Goal: Information Seeking & Learning: Learn about a topic

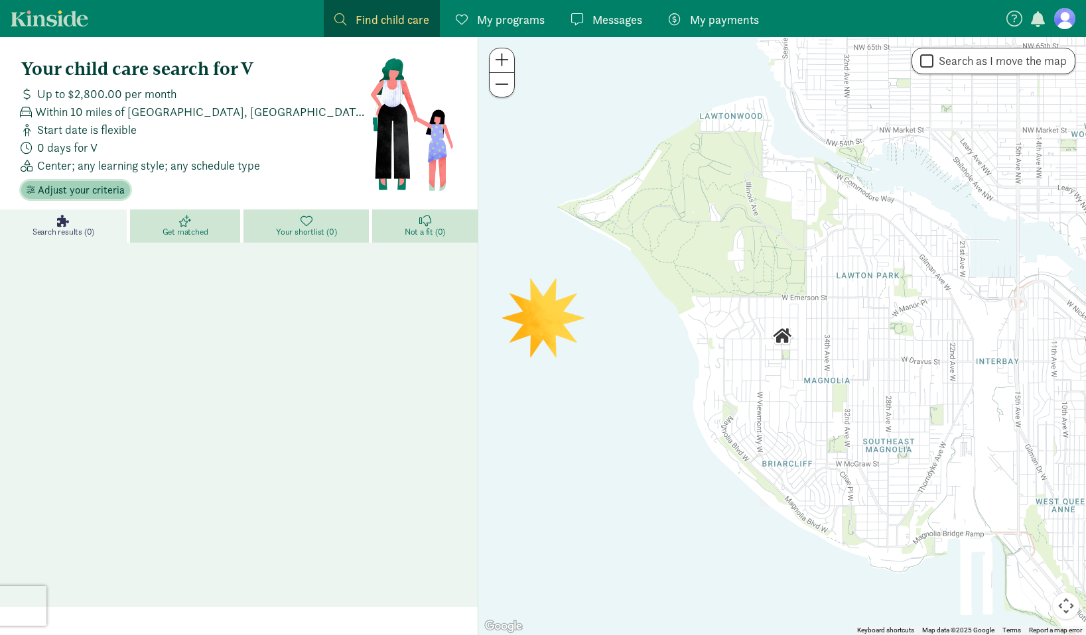
click at [102, 194] on span "Adjust your criteria" at bounding box center [81, 190] width 87 height 16
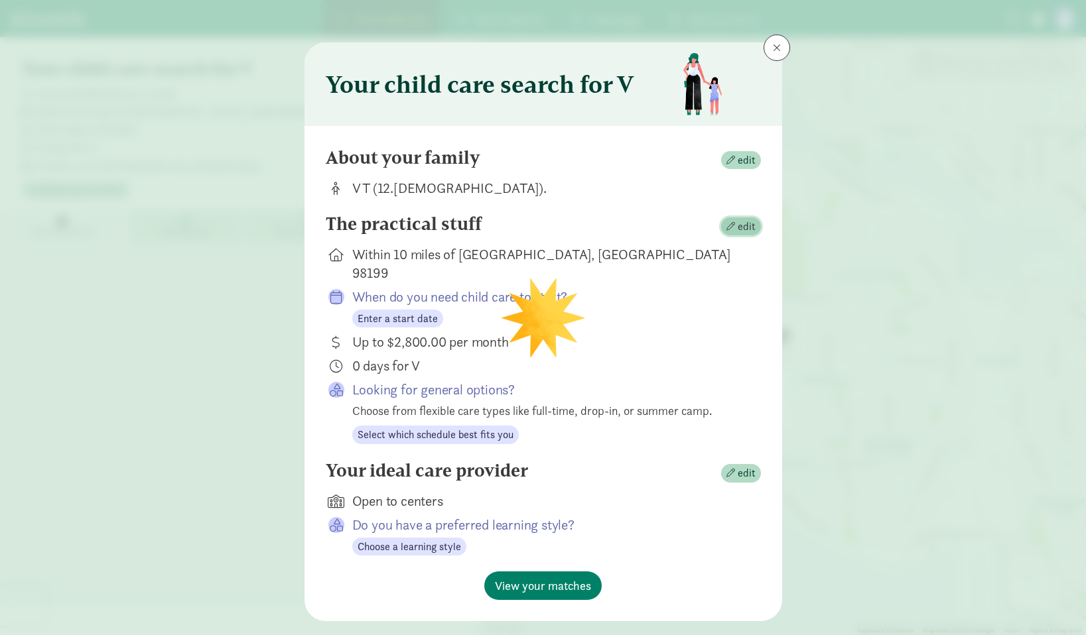
click at [738, 220] on span "edit" at bounding box center [747, 227] width 18 height 16
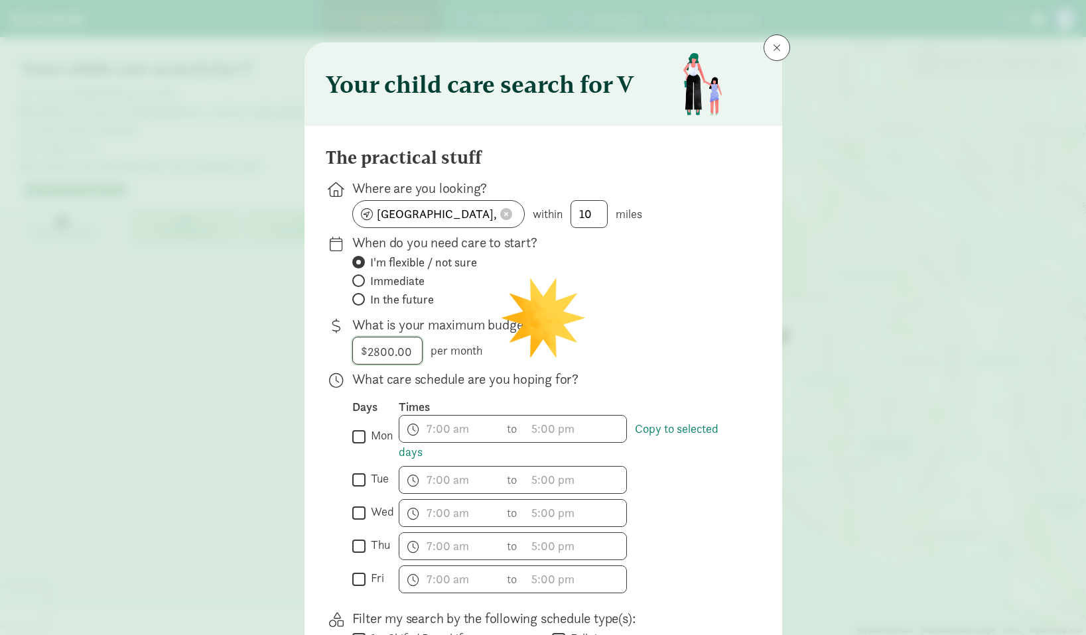
click at [372, 357] on input "2800" at bounding box center [387, 351] width 69 height 27
type input "3000"
click button at bounding box center [506, 214] width 20 height 13
click at [440, 210] on input at bounding box center [438, 214] width 171 height 27
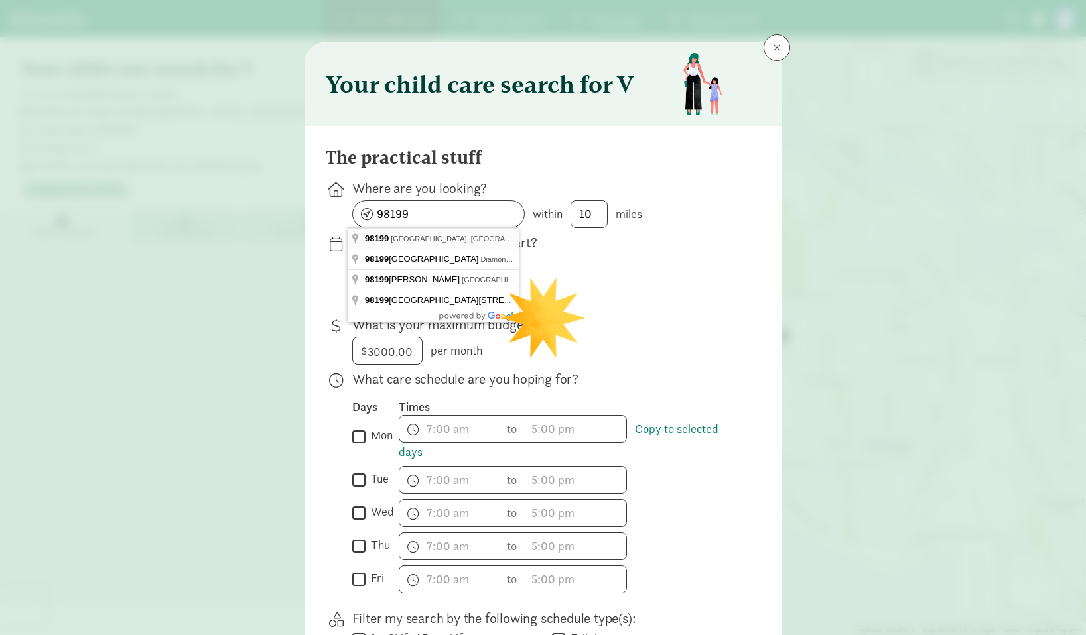
type input "[GEOGRAPHIC_DATA], [GEOGRAPHIC_DATA]"
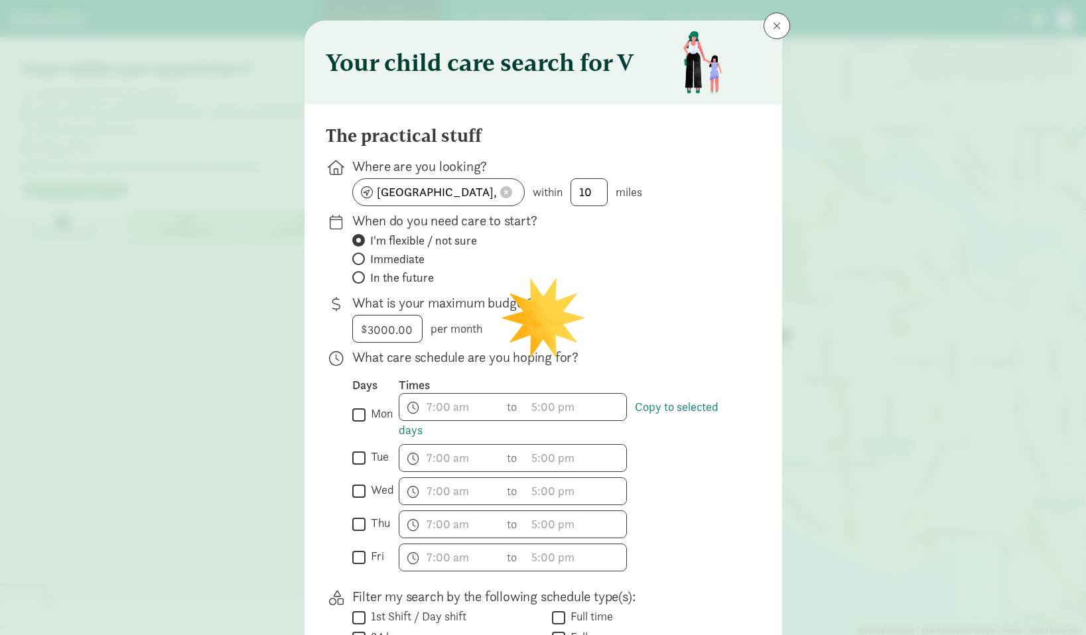
scroll to position [25, 0]
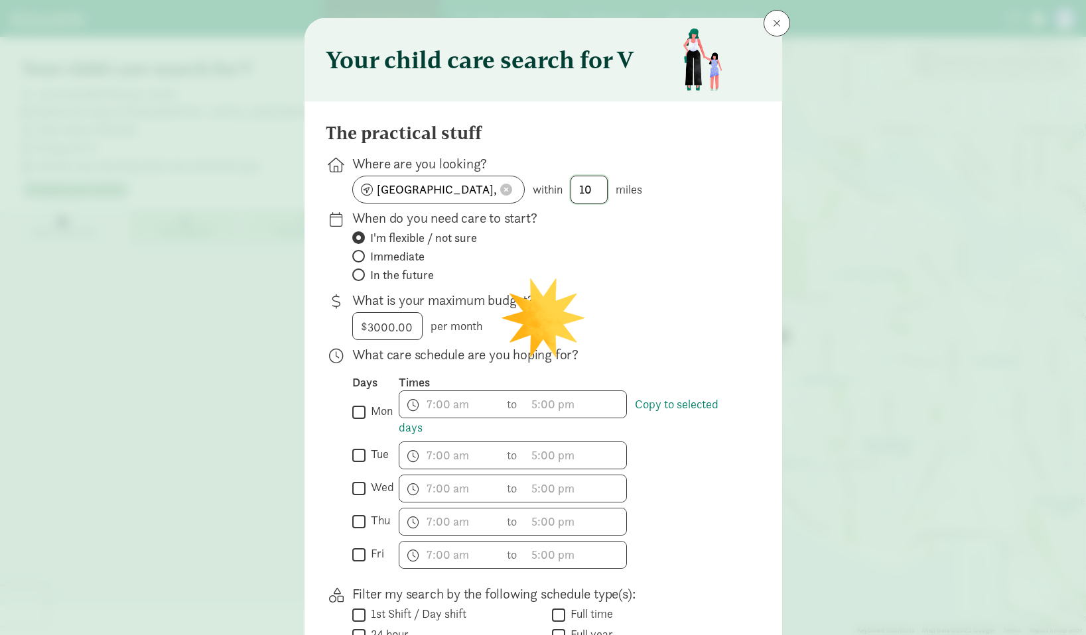
click at [585, 185] on input "10" at bounding box center [589, 189] width 36 height 27
click at [593, 186] on input "10" at bounding box center [589, 189] width 36 height 27
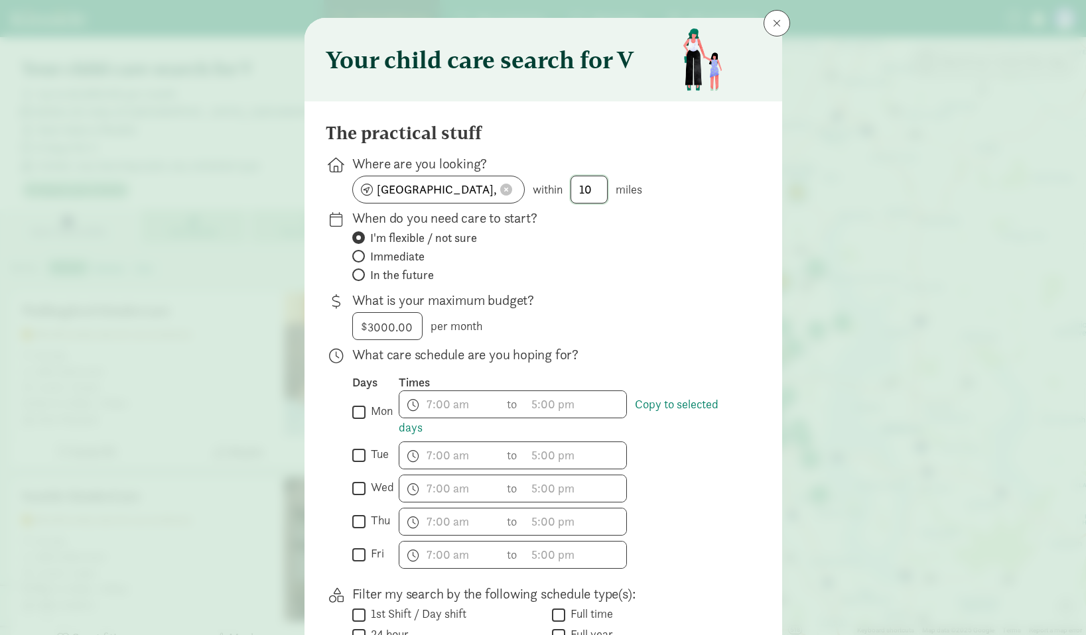
type input "1"
type input "10"
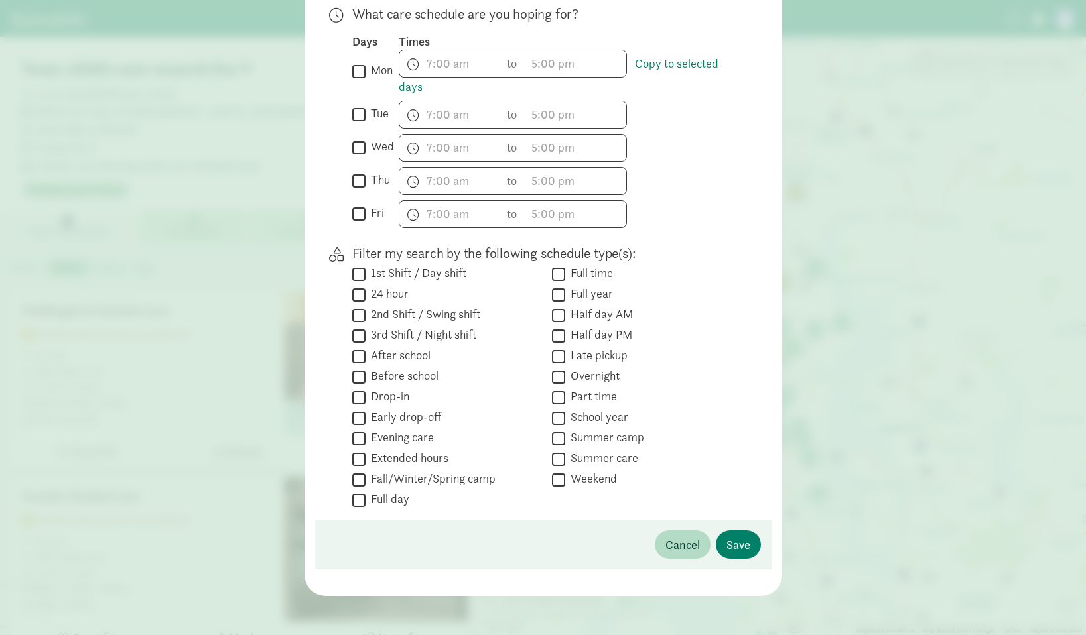
scroll to position [368, 0]
click at [726, 536] on span "Save" at bounding box center [738, 542] width 24 height 18
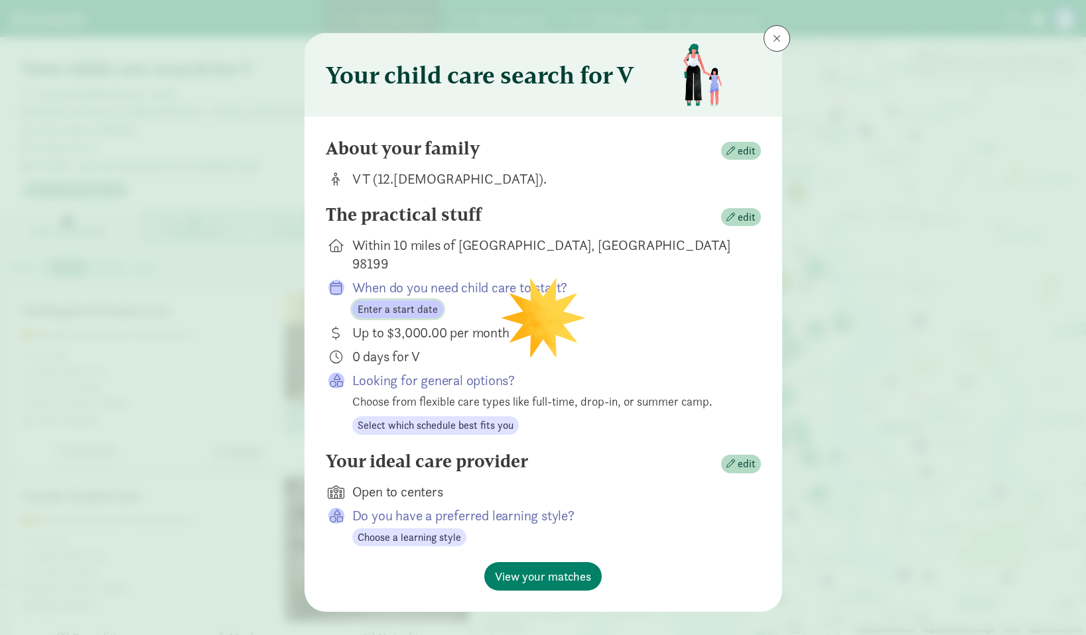
click at [397, 302] on span "Enter a start date" at bounding box center [398, 310] width 80 height 16
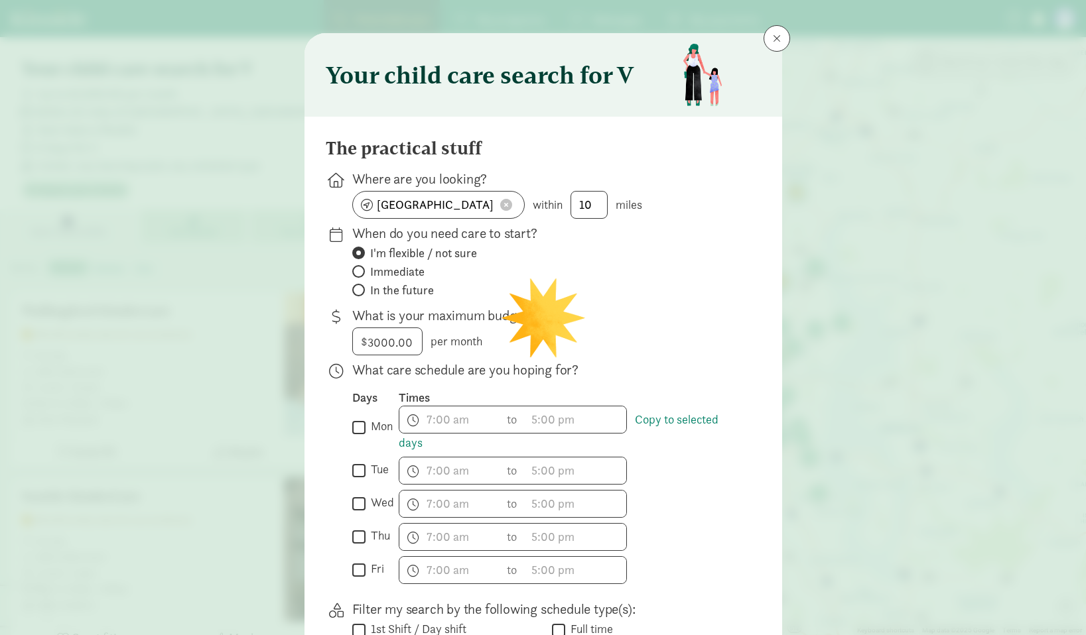
click at [406, 287] on span "In the future" at bounding box center [402, 291] width 64 height 16
click at [361, 287] on input "In the future" at bounding box center [356, 290] width 9 height 9
radio input "true"
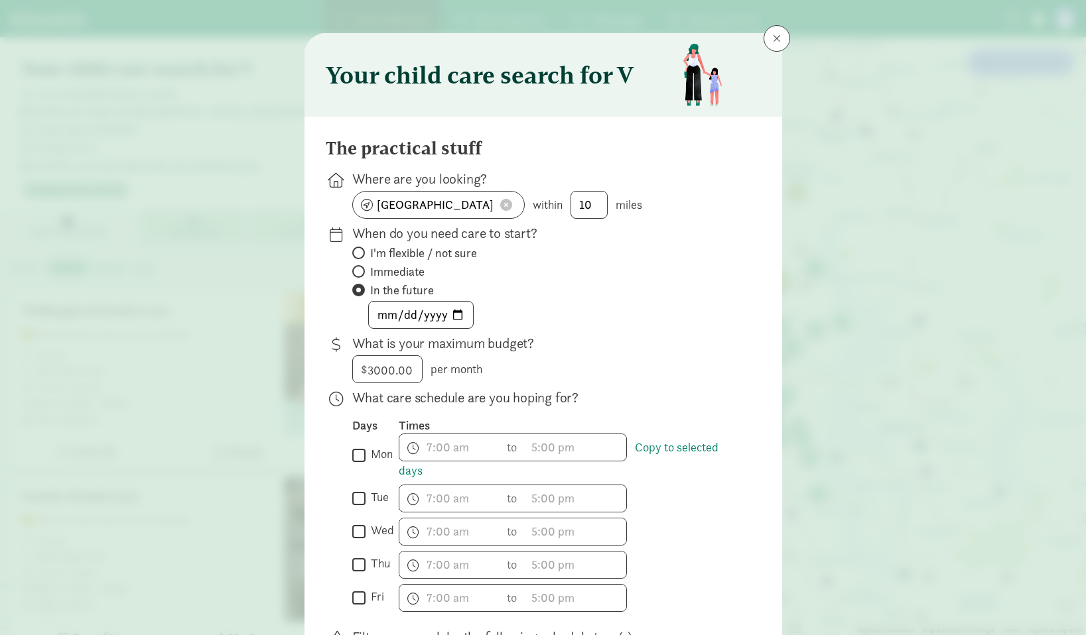
click at [379, 255] on span "I'm flexible / not sure" at bounding box center [423, 253] width 107 height 16
click at [361, 255] on input "I'm flexible / not sure" at bounding box center [356, 253] width 9 height 9
radio input "true"
radio input "false"
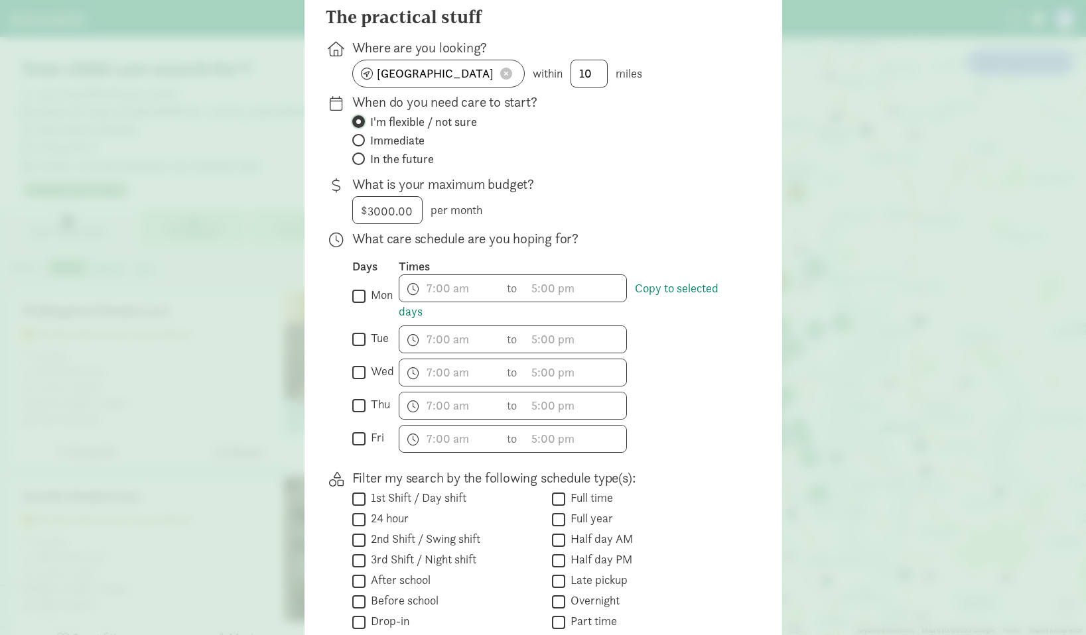
scroll to position [332, 0]
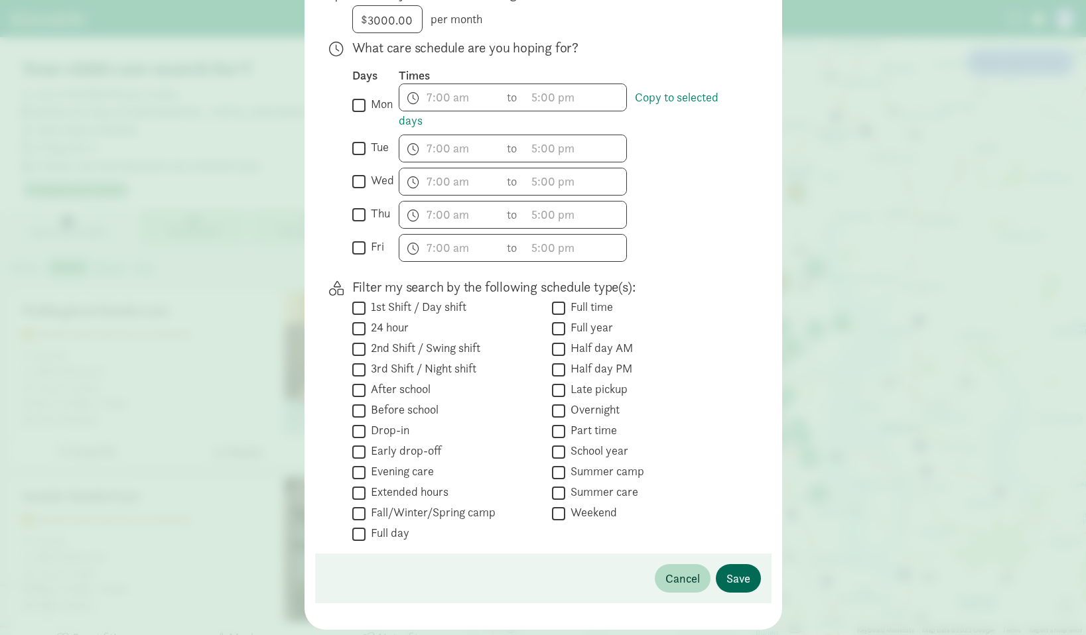
click at [739, 571] on span "Save" at bounding box center [738, 579] width 24 height 18
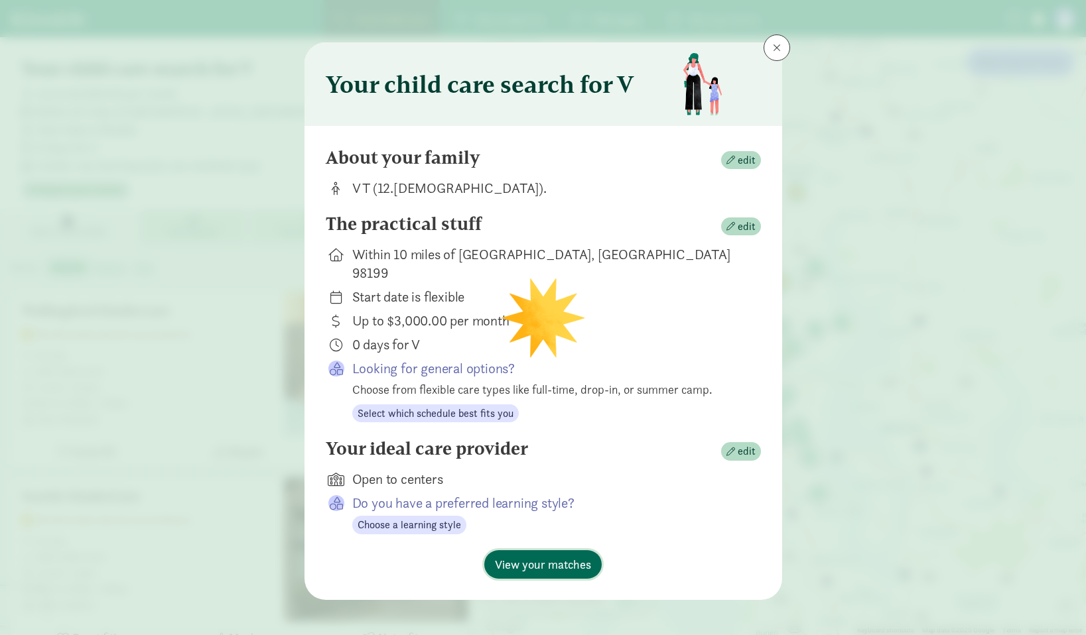
click at [547, 556] on span "View your matches" at bounding box center [543, 565] width 96 height 18
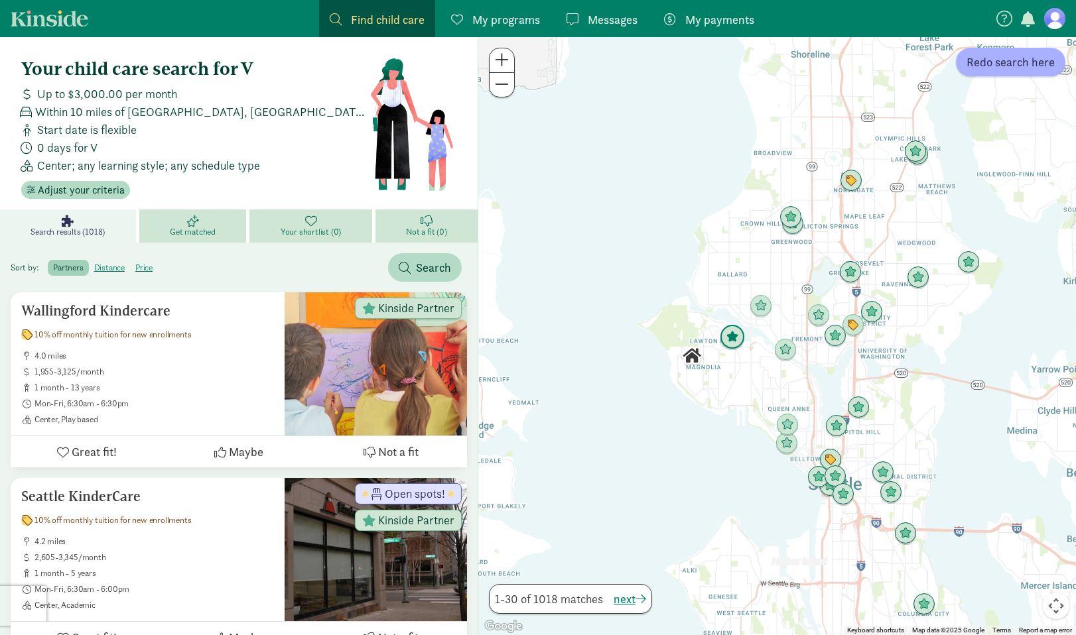
click at [738, 337] on img "Click to see details" at bounding box center [732, 337] width 25 height 25
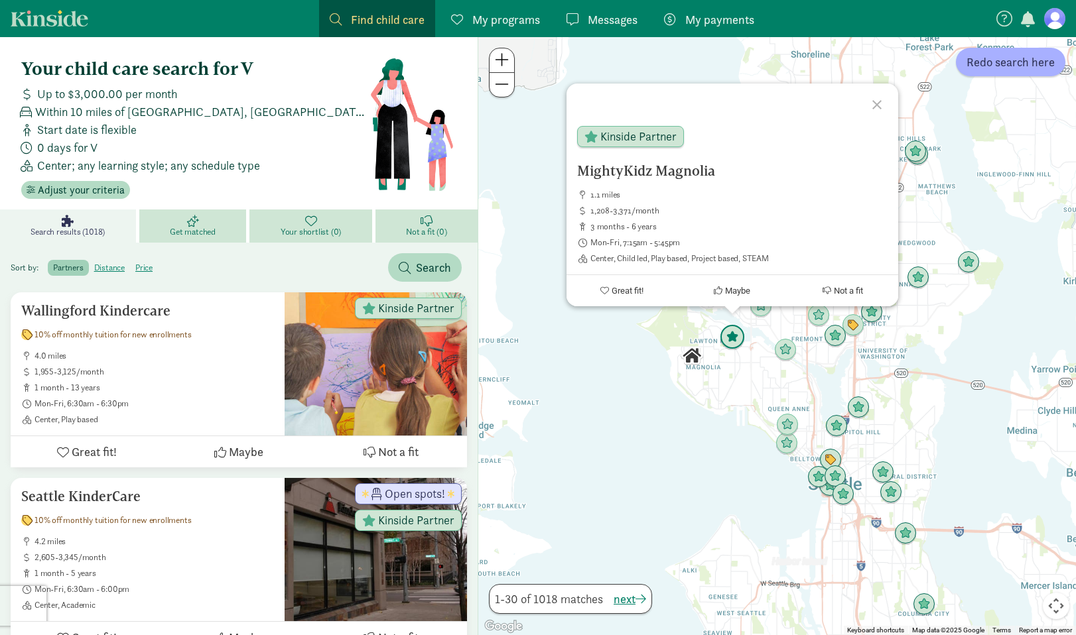
click at [738, 338] on img "Click to see details" at bounding box center [732, 337] width 25 height 25
click at [734, 384] on div "To navigate, press the arrow keys. MightyKidz Magnolia 1.1 miles 1,208-3,371/mo…" at bounding box center [777, 336] width 598 height 598
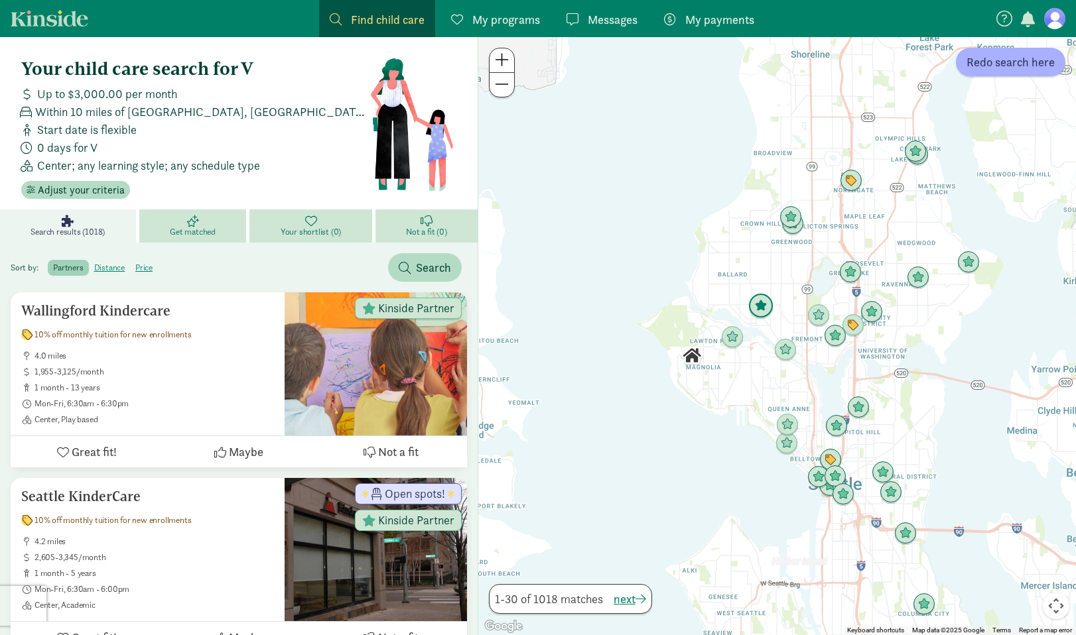
click at [765, 308] on img "Click to see details" at bounding box center [760, 306] width 25 height 25
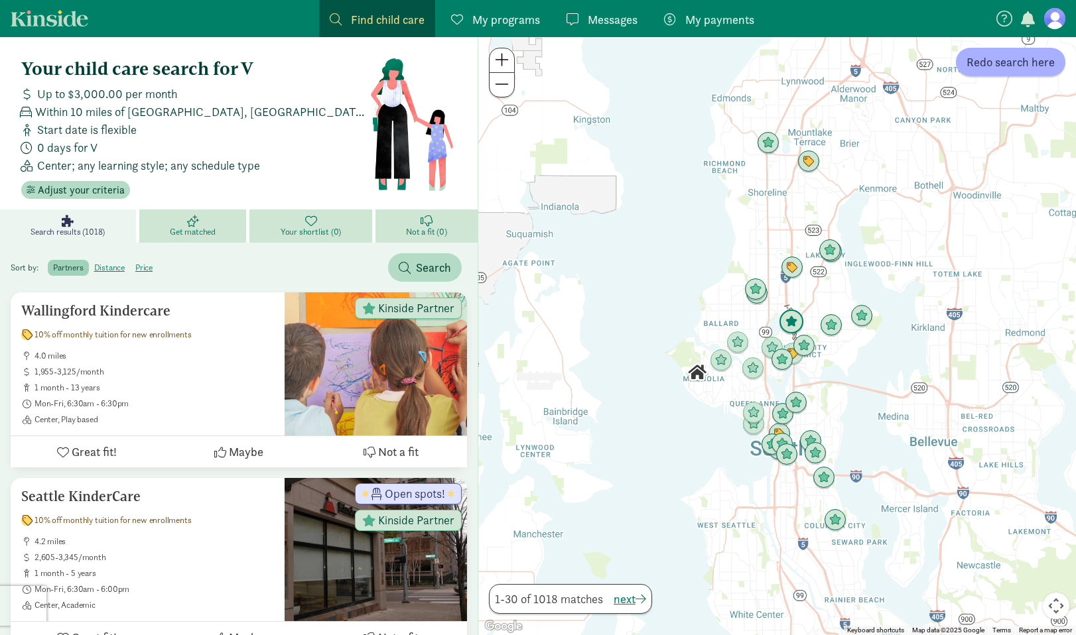
click at [783, 322] on div at bounding box center [777, 336] width 598 height 598
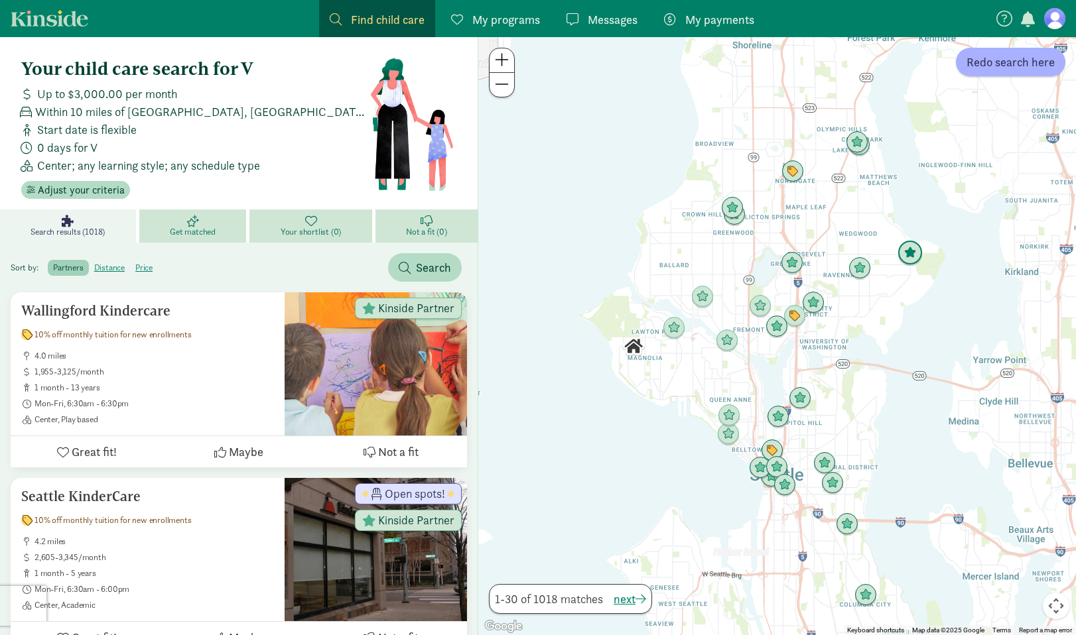
click at [905, 261] on img "Click to see details" at bounding box center [909, 253] width 25 height 25
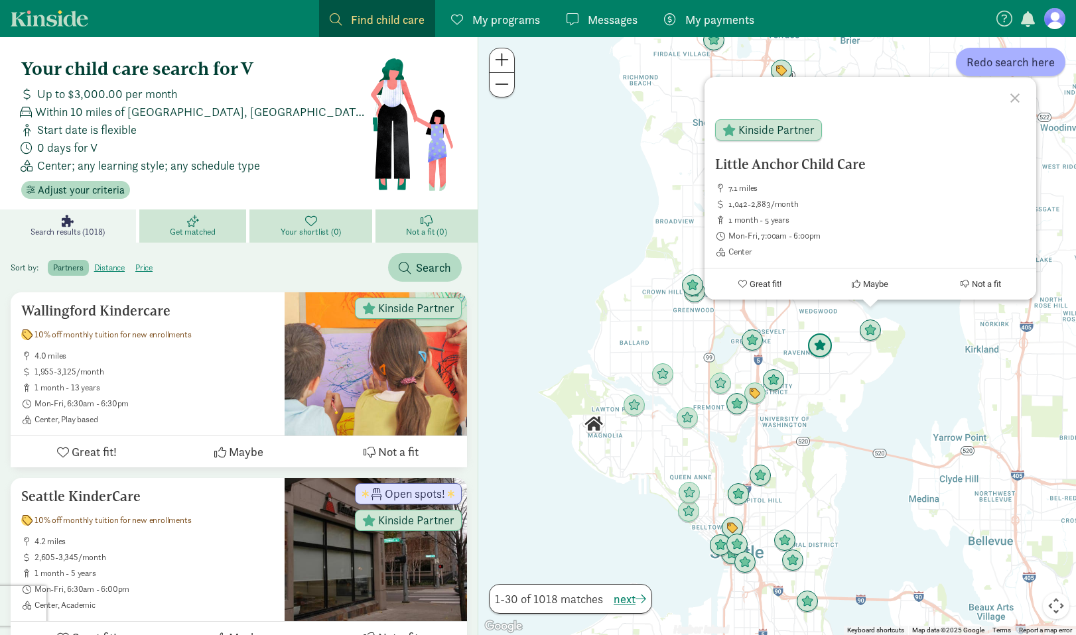
click at [820, 346] on img "Click to see details" at bounding box center [819, 346] width 25 height 25
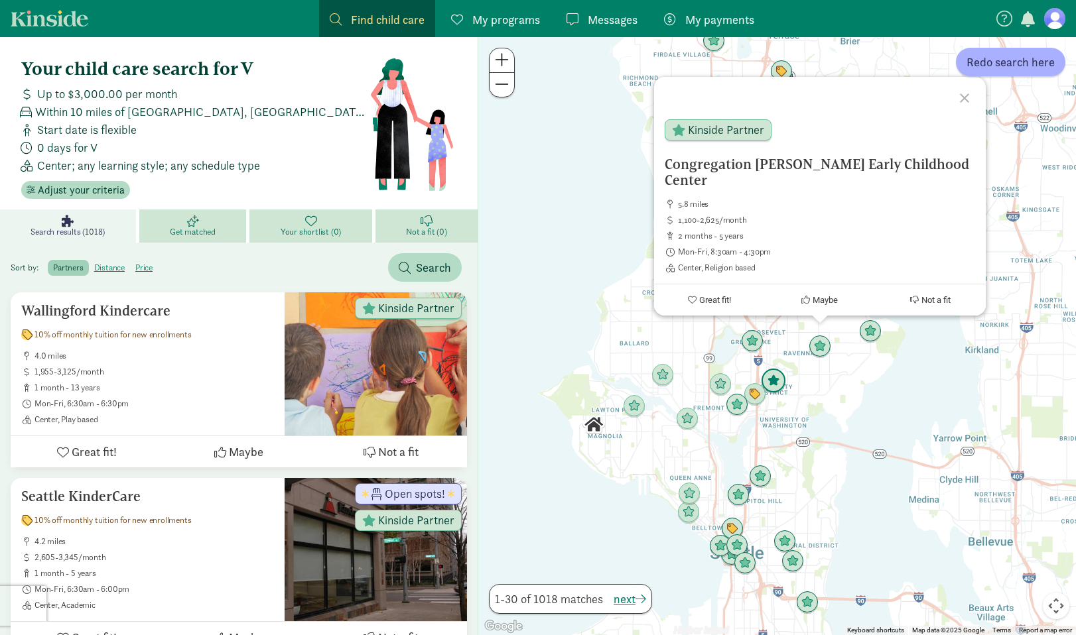
click at [777, 381] on img "Click to see details" at bounding box center [773, 381] width 25 height 25
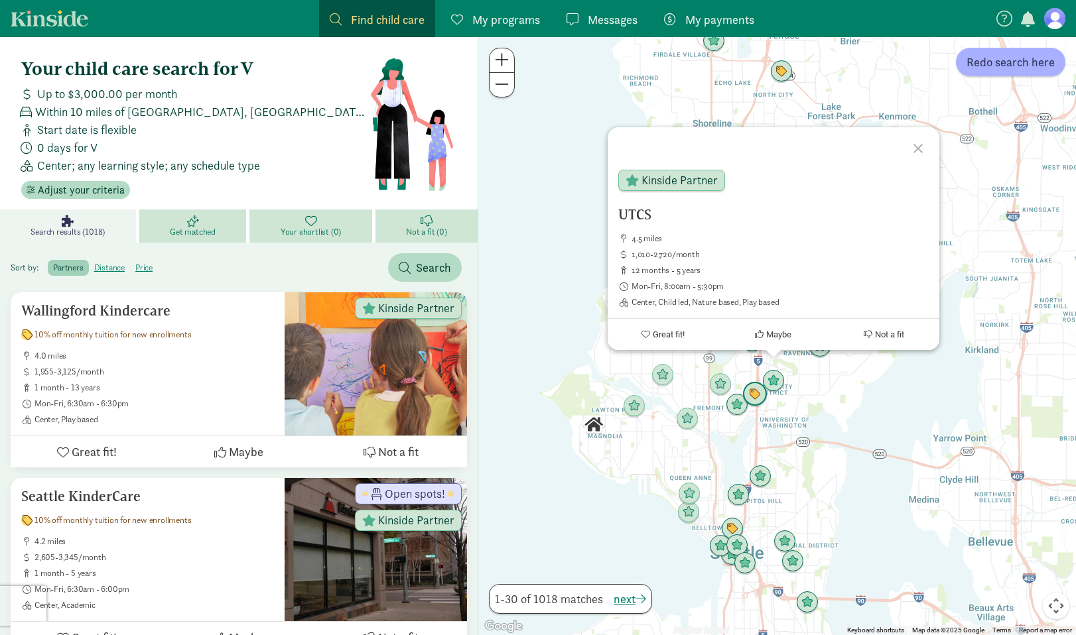
click at [752, 394] on img "Click to see details" at bounding box center [754, 394] width 25 height 25
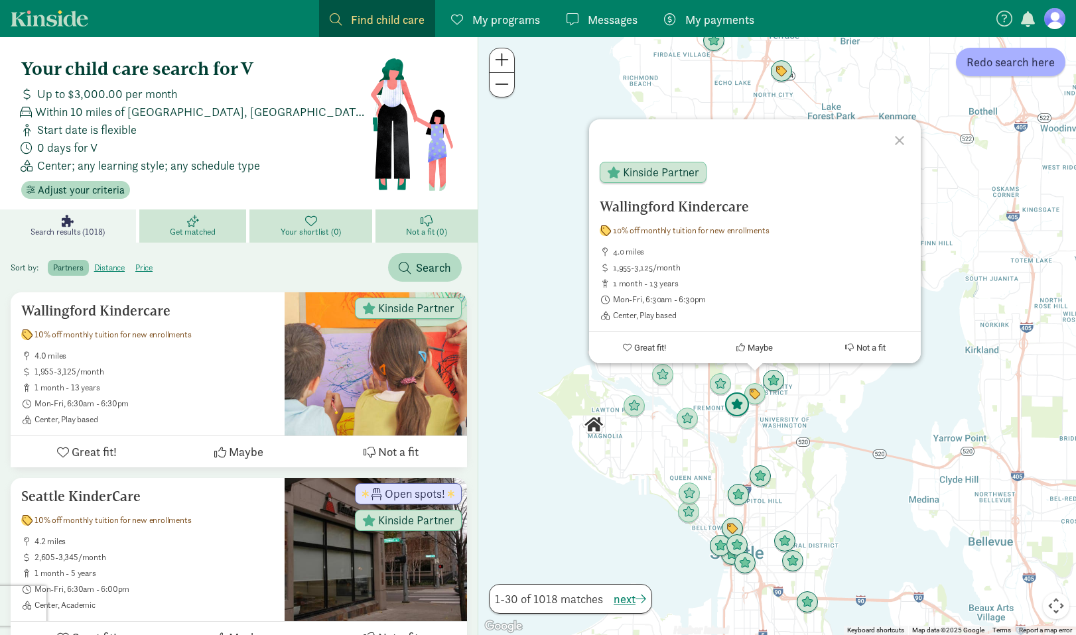
click at [738, 403] on img "Click to see details" at bounding box center [736, 405] width 25 height 25
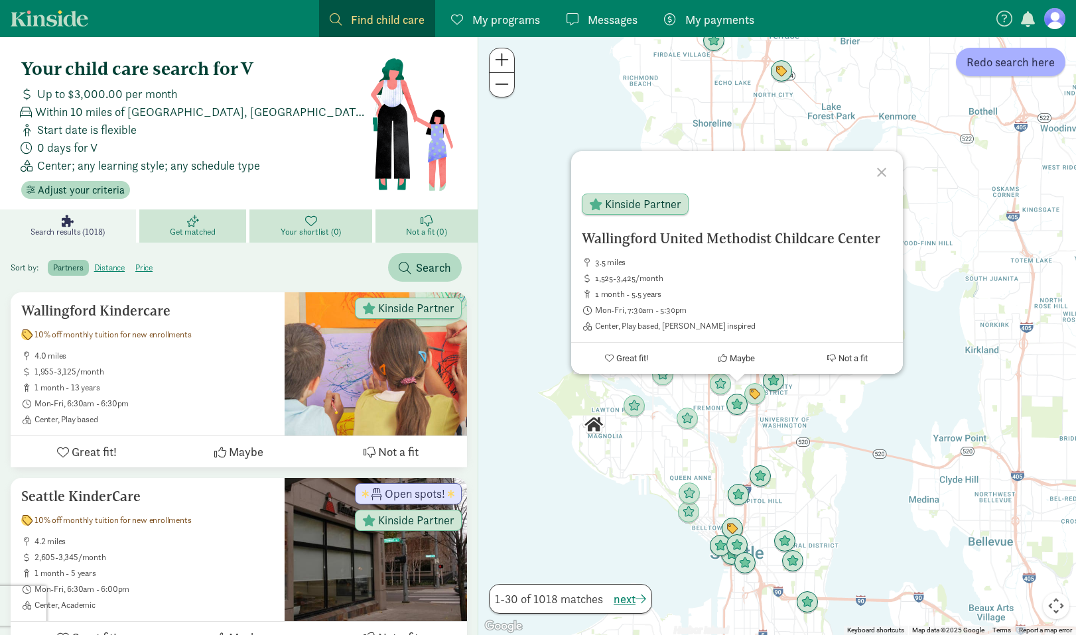
click at [842, 424] on div "To navigate, press the arrow keys. Wallingford United Methodist Childcare Cente…" at bounding box center [777, 336] width 598 height 598
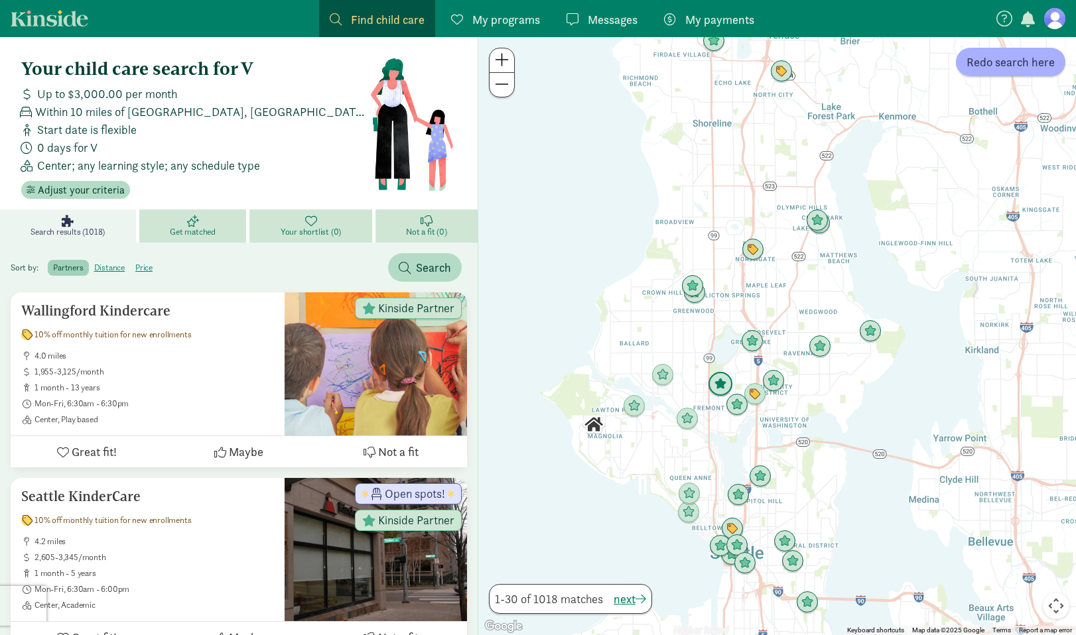
click at [720, 385] on img "Click to see details" at bounding box center [720, 384] width 25 height 25
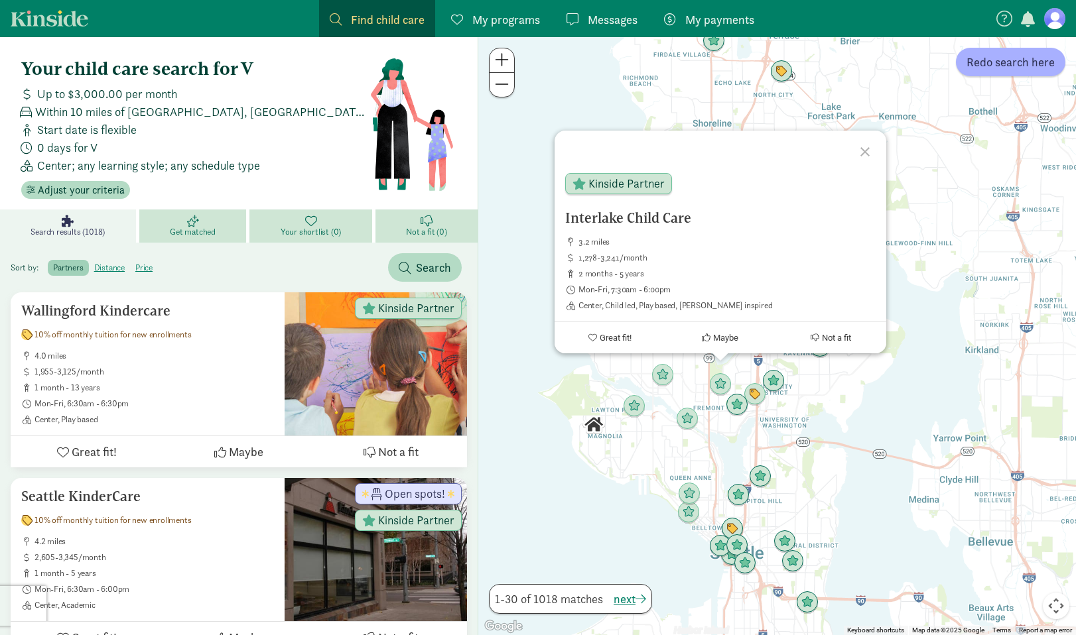
click at [663, 407] on div "Interlake Child Care 3.2 miles 1,278-3,241/month 2 months - 5 years Mon-Fri, 7:…" at bounding box center [777, 336] width 598 height 598
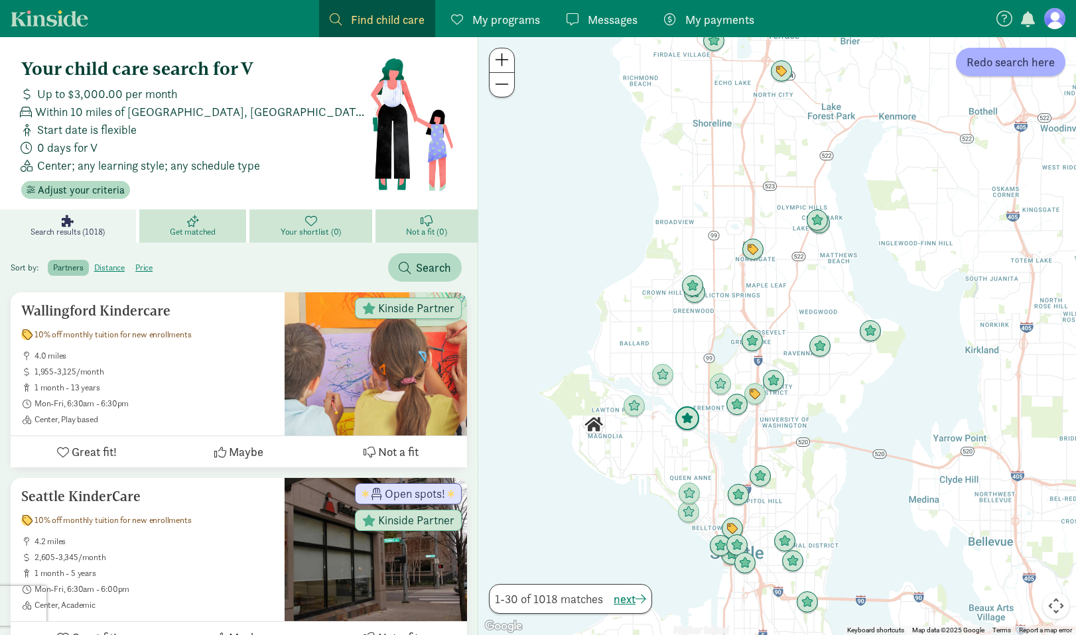
click at [685, 416] on img "Click to see details" at bounding box center [687, 419] width 25 height 25
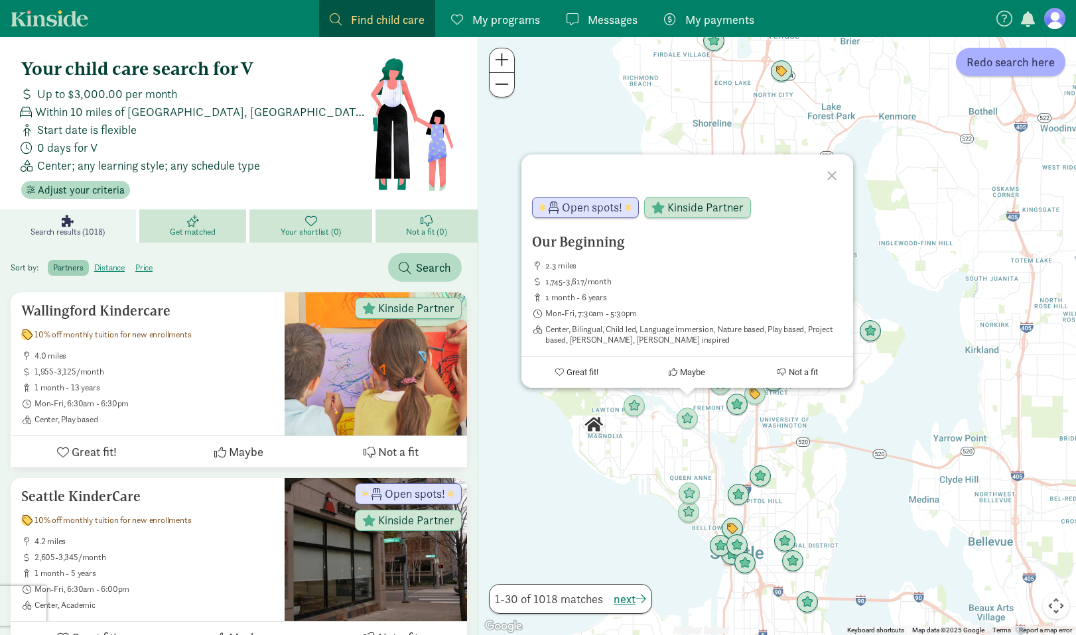
click at [669, 423] on div "Our Beginning 2.3 miles 1,745-3,617/month 1 month - 6 years Mon-Fri, 7:30am - 5…" at bounding box center [777, 336] width 598 height 598
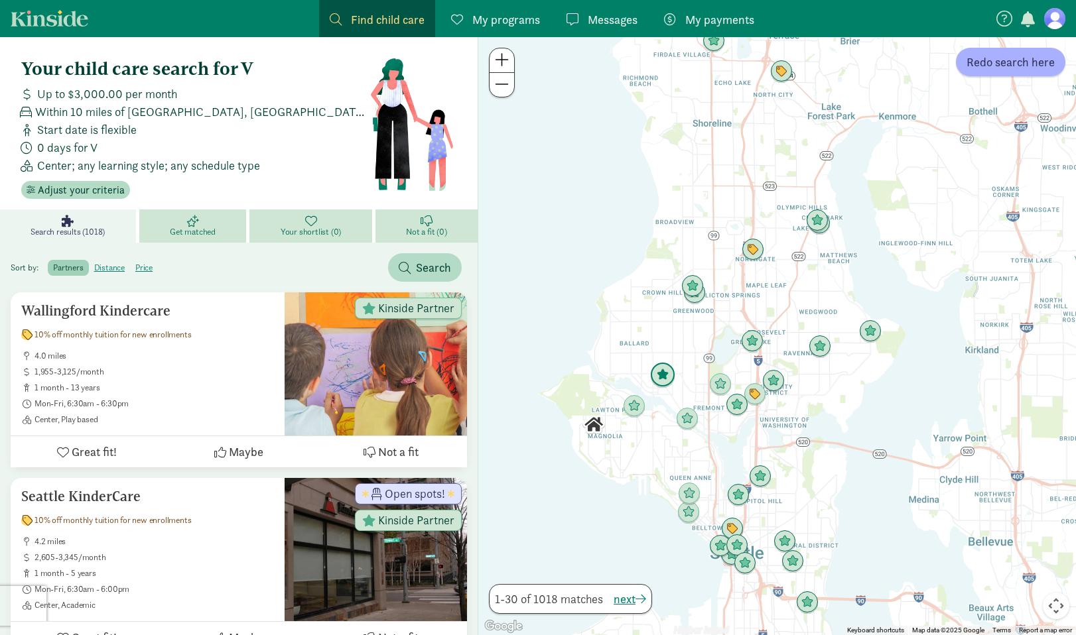
click at [665, 369] on img "Click to see details" at bounding box center [662, 375] width 25 height 25
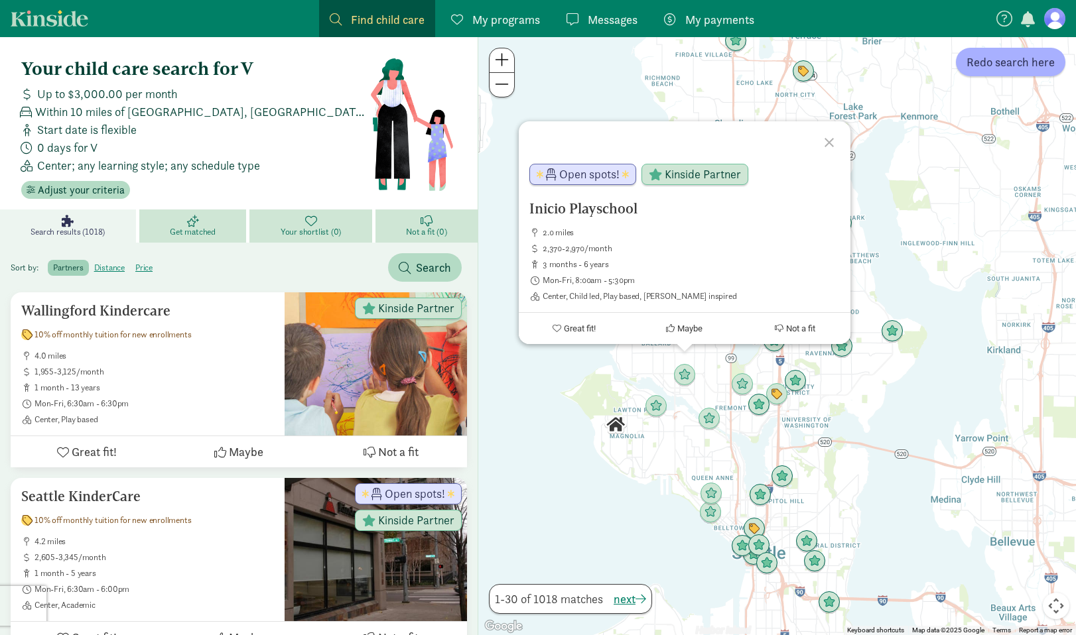
click at [674, 410] on div "Inicio Playschool 2.0 miles 2,370-2,970/month 3 months - 6 years Mon-Fri, 8:00a…" at bounding box center [777, 336] width 598 height 598
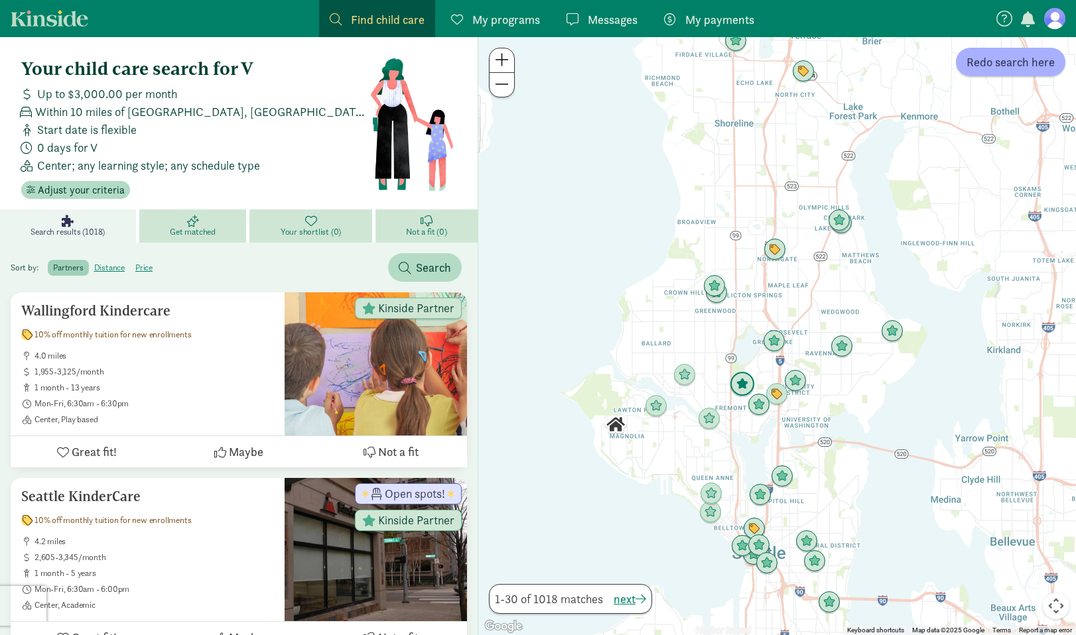
click at [747, 381] on img "Click to see details" at bounding box center [742, 384] width 25 height 25
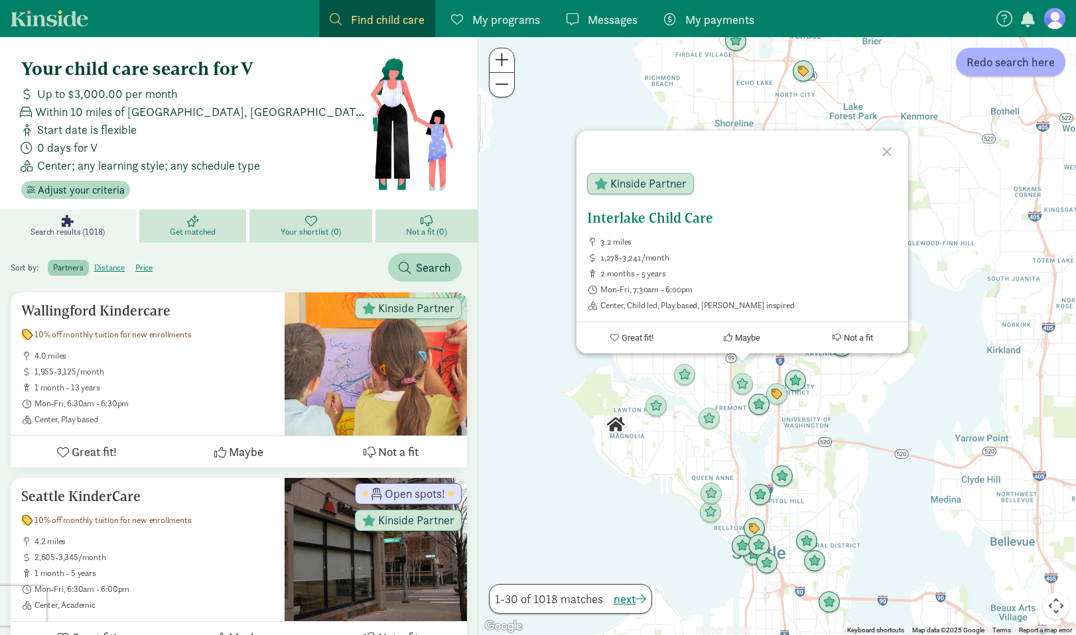
click at [663, 214] on h5 "Interlake Child Care" at bounding box center [742, 218] width 310 height 16
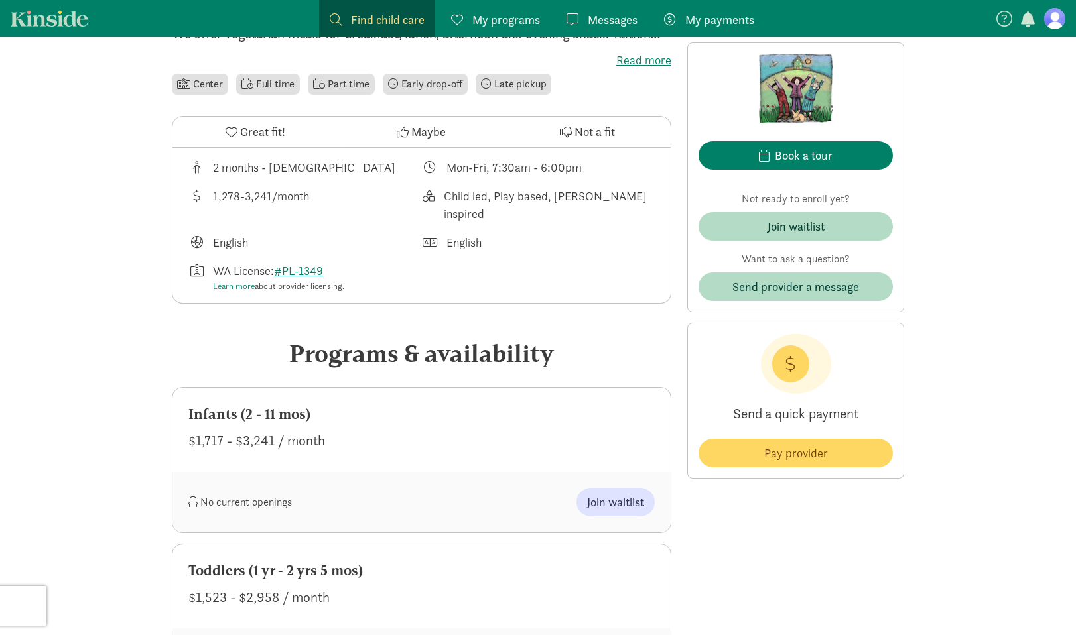
scroll to position [396, 0]
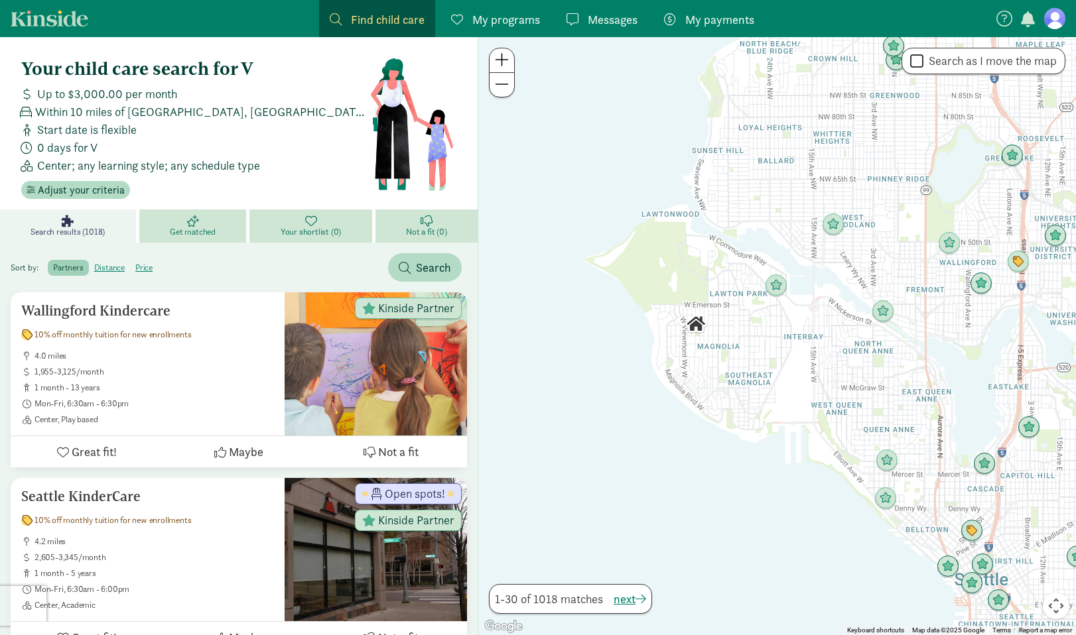
drag, startPoint x: 975, startPoint y: 338, endPoint x: 843, endPoint y: 342, distance: 132.1
click at [843, 342] on div at bounding box center [777, 336] width 598 height 598
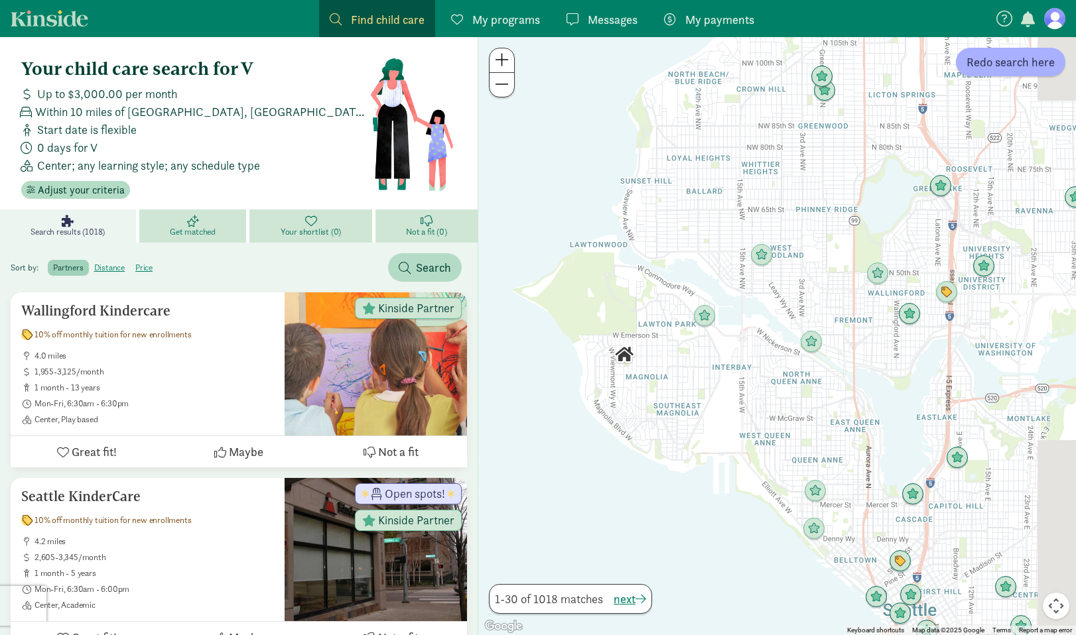
drag, startPoint x: 872, startPoint y: 261, endPoint x: 795, endPoint y: 299, distance: 86.0
click at [795, 299] on div at bounding box center [777, 336] width 598 height 598
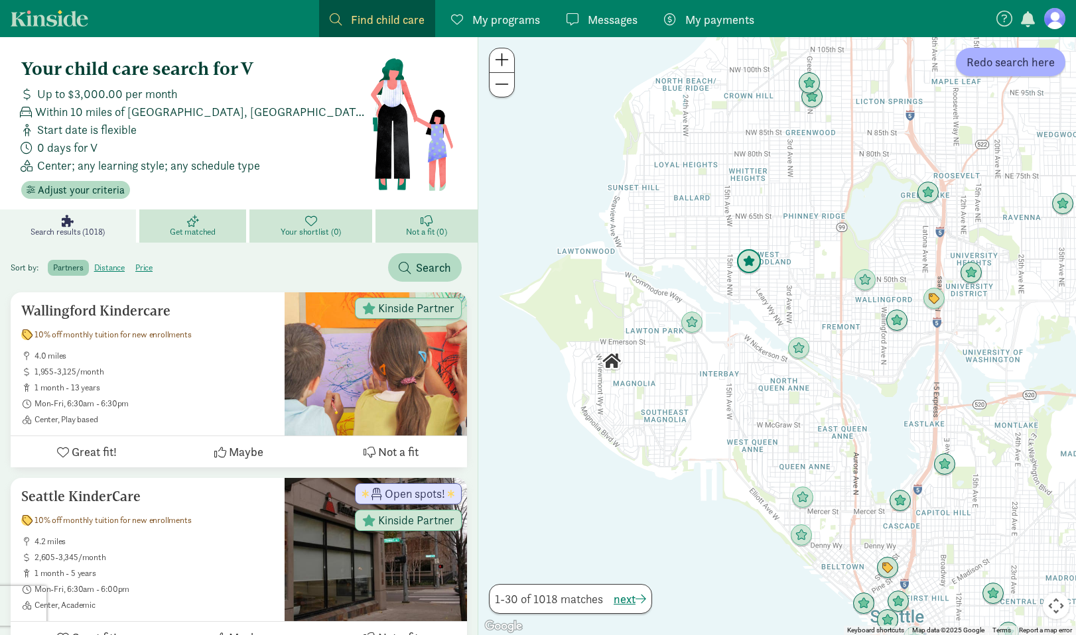
click at [757, 266] on img "Click to see details" at bounding box center [748, 261] width 25 height 25
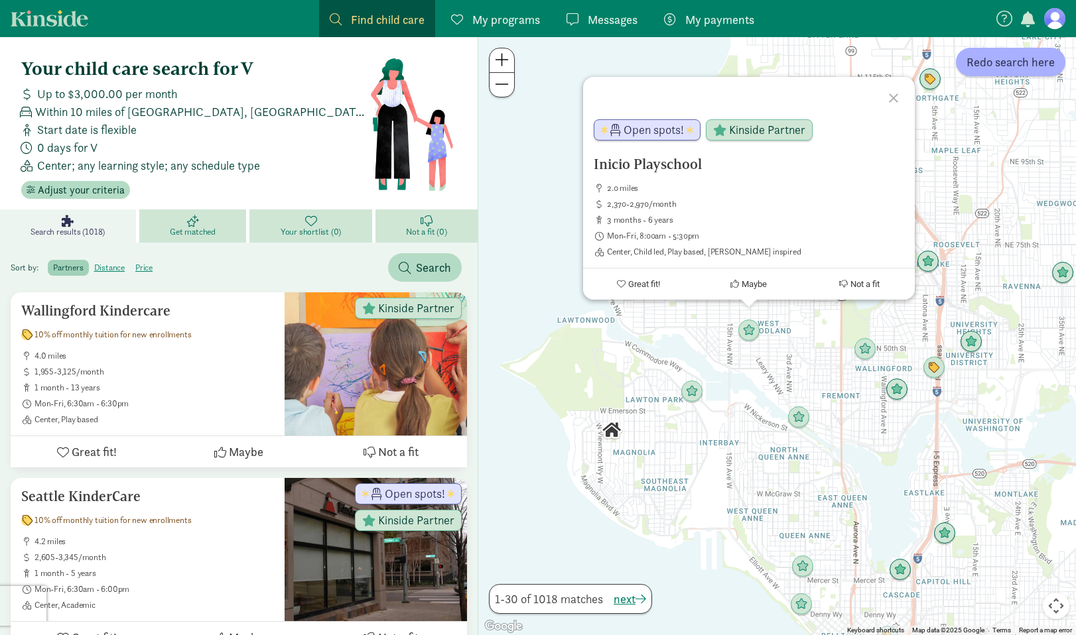
click at [822, 338] on div "Inicio Playschool 2.0 miles 2,370-2,970/month 3 months - 6 years Mon-Fri, 8:00a…" at bounding box center [777, 336] width 598 height 598
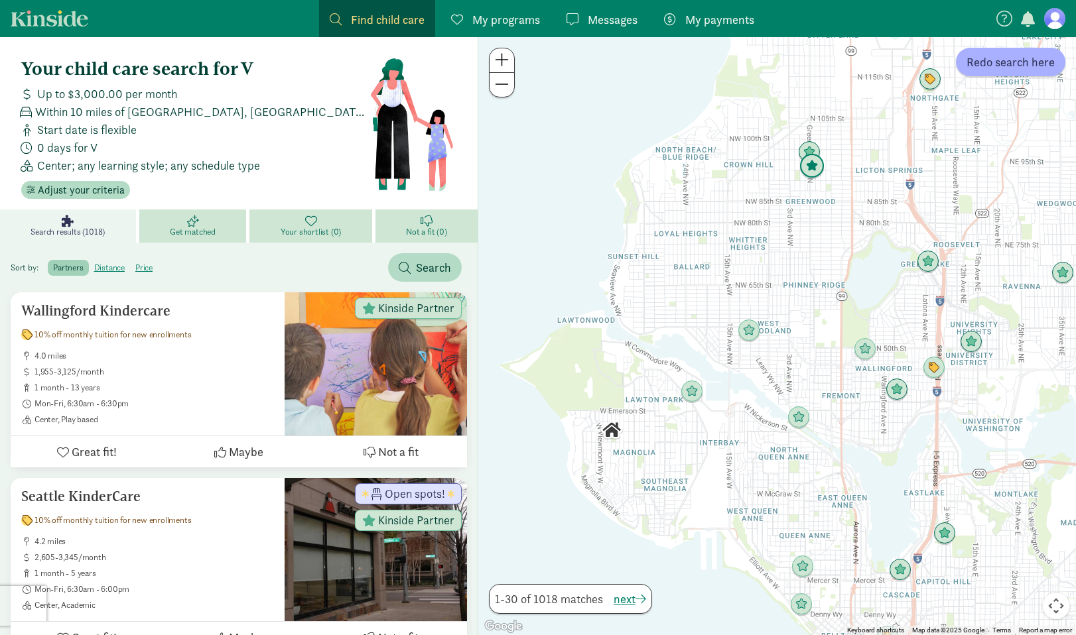
click at [813, 160] on img "Click to see details" at bounding box center [811, 166] width 25 height 25
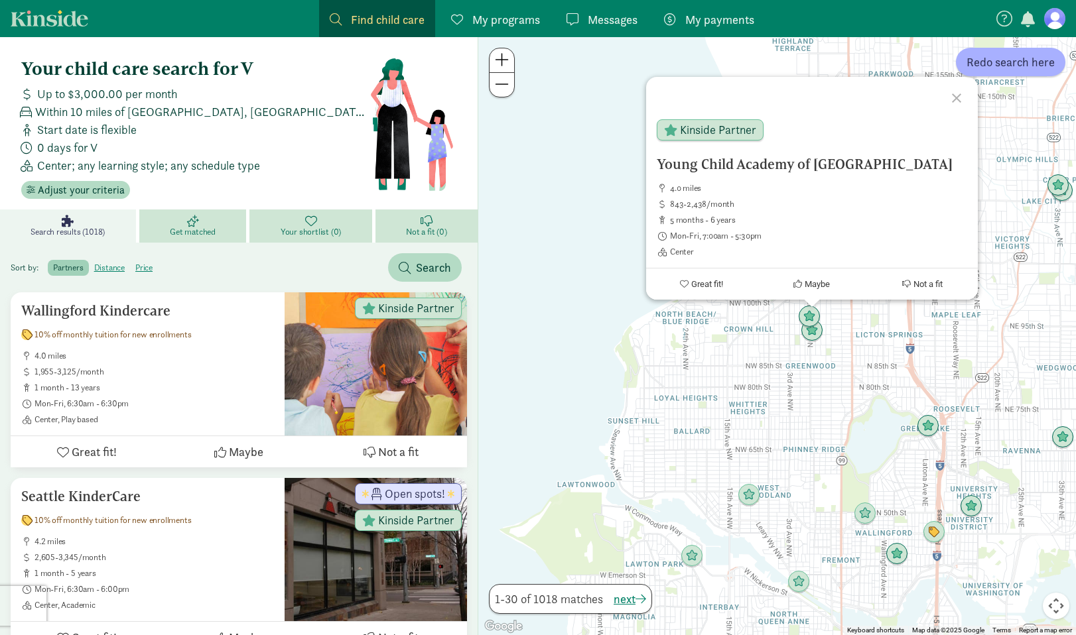
click at [800, 403] on div "Young Child Academy of Seattle 4.0 miles 843-2,438/month 5 months - 6 years Mon…" at bounding box center [777, 336] width 598 height 598
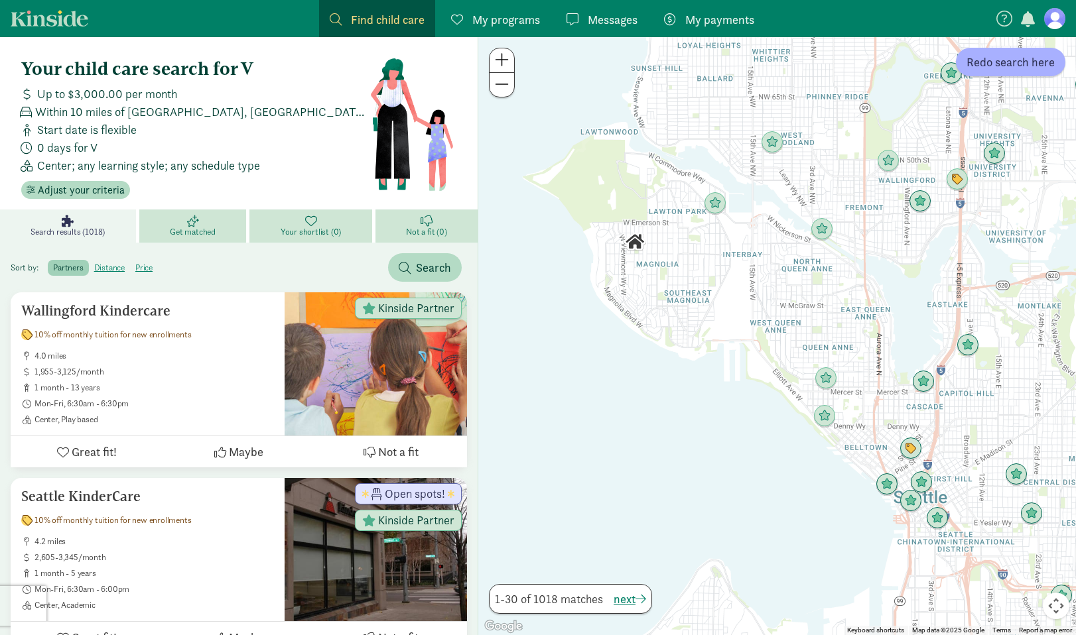
drag, startPoint x: 795, startPoint y: 438, endPoint x: 818, endPoint y: 88, distance: 350.3
click at [818, 88] on div at bounding box center [777, 336] width 598 height 598
click at [825, 388] on img "Click to see details" at bounding box center [825, 378] width 25 height 25
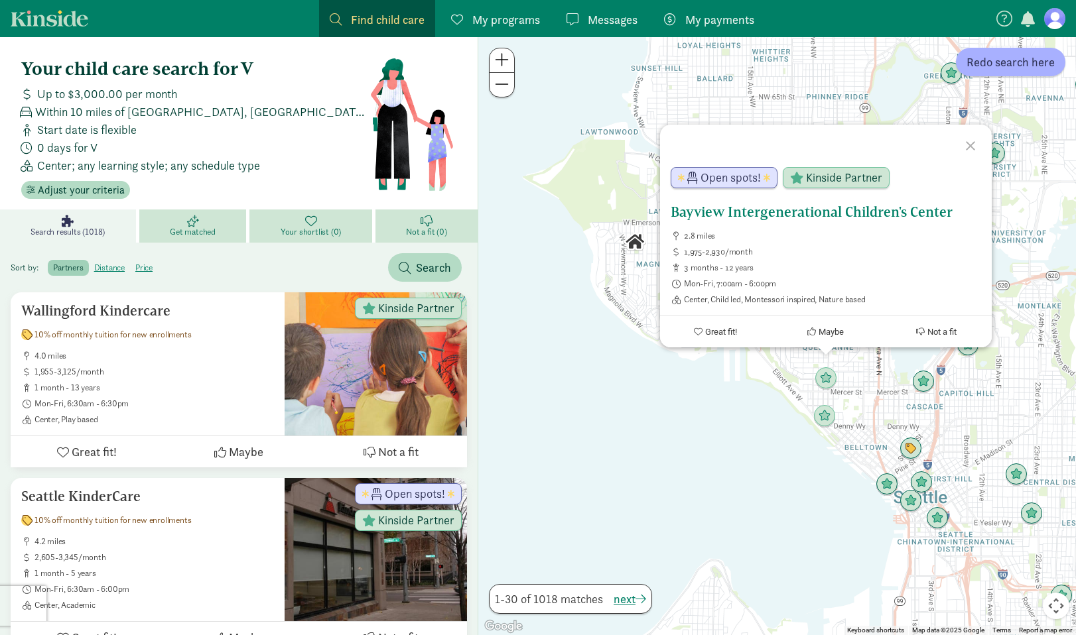
click at [748, 215] on h5 "Bayview Intergenerational Children's Center" at bounding box center [826, 212] width 310 height 16
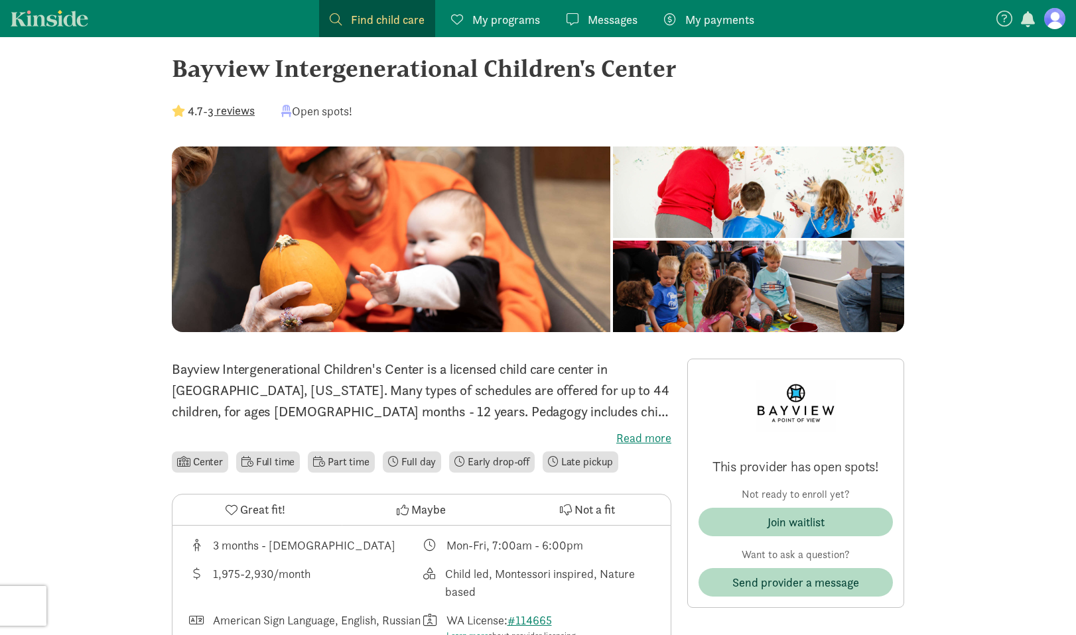
scroll to position [19, 0]
click at [659, 430] on label "Read more" at bounding box center [421, 438] width 499 height 16
click at [0, 0] on input "Read more" at bounding box center [0, 0] width 0 height 0
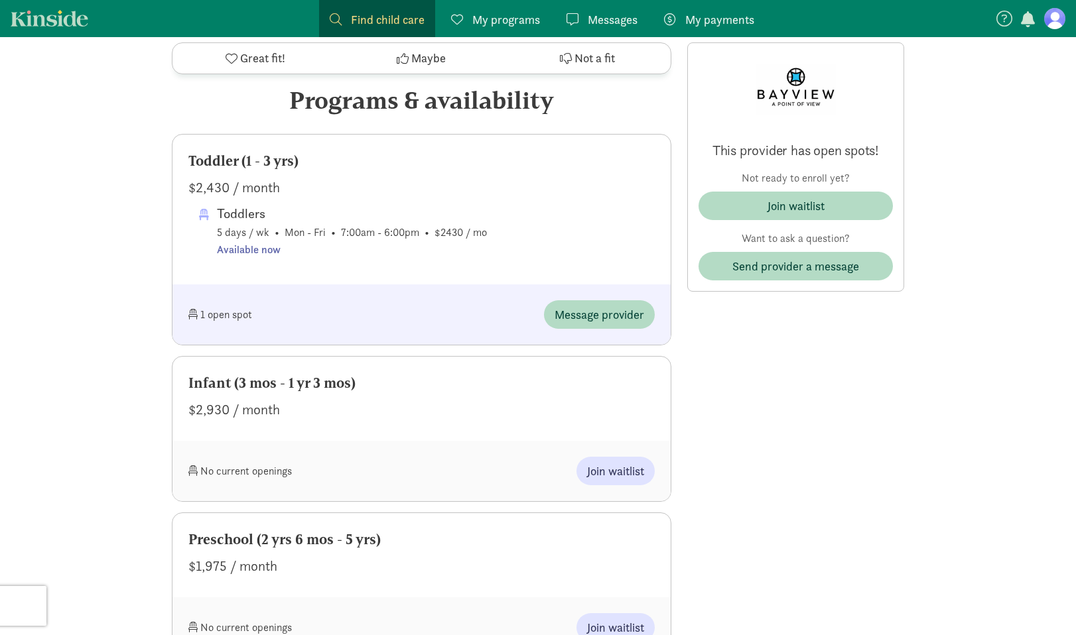
scroll to position [764, 0]
